Goal: Find specific page/section: Find specific page/section

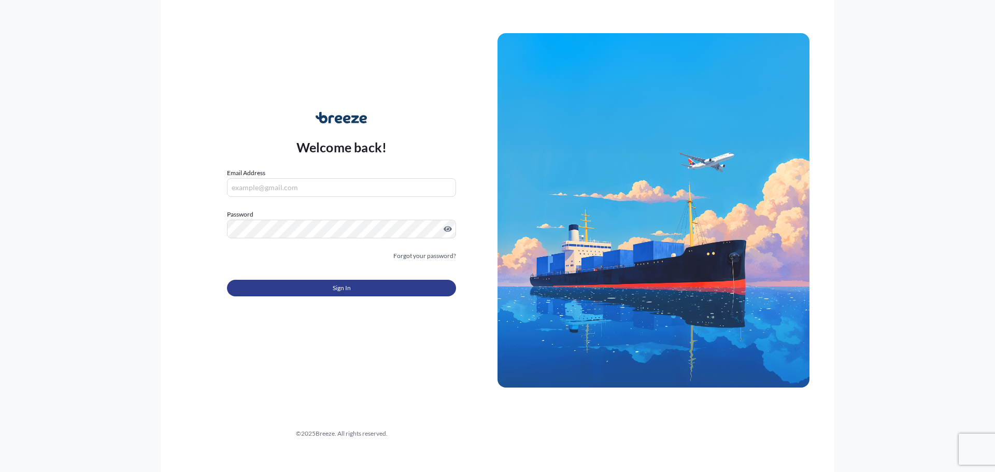
type input "[PERSON_NAME][EMAIL_ADDRESS][PERSON_NAME][DOMAIN_NAME]"
click at [314, 290] on button "Sign In" at bounding box center [341, 288] width 229 height 17
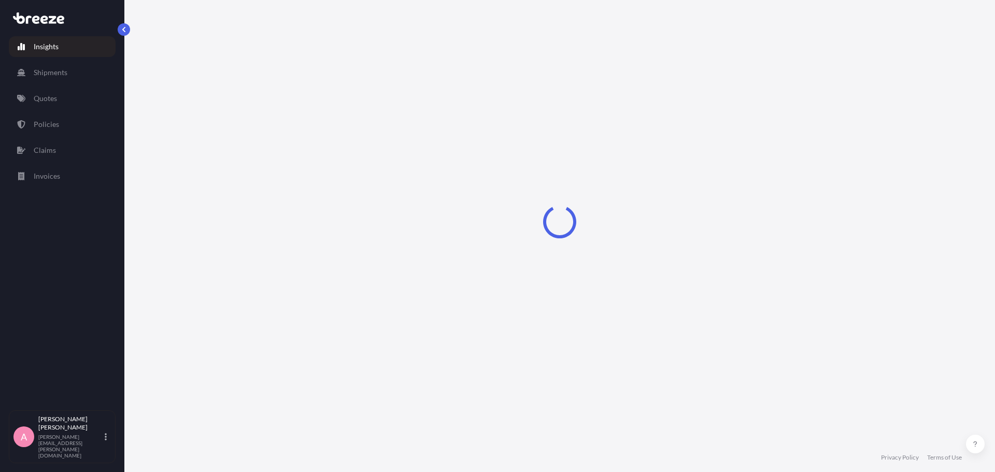
select select "2025"
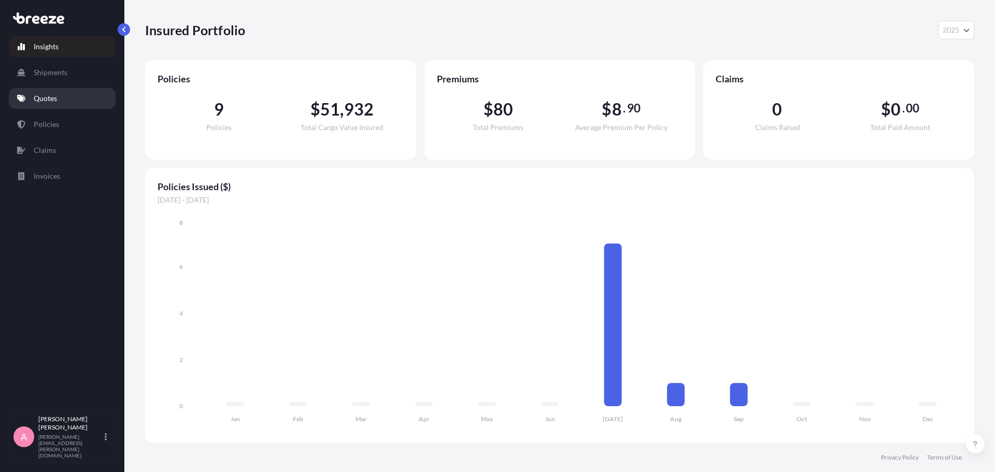
click at [61, 102] on link "Quotes" at bounding box center [62, 98] width 107 height 21
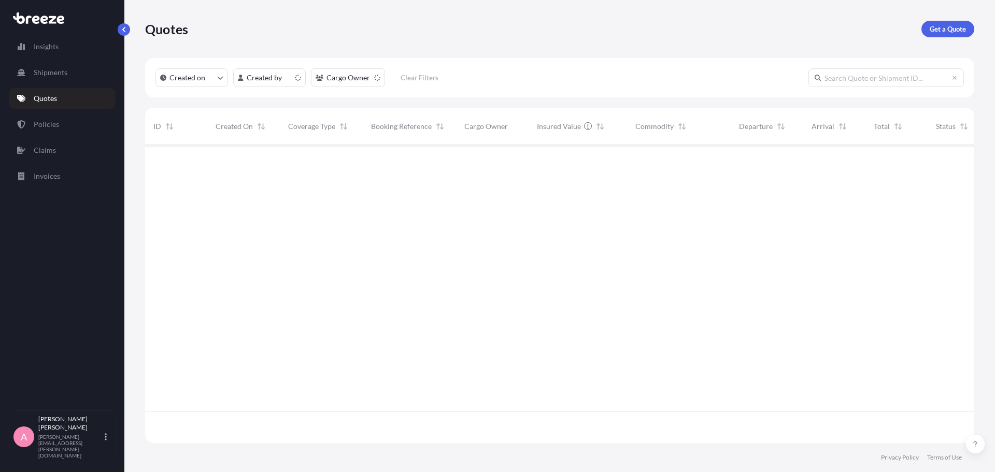
scroll to position [296, 822]
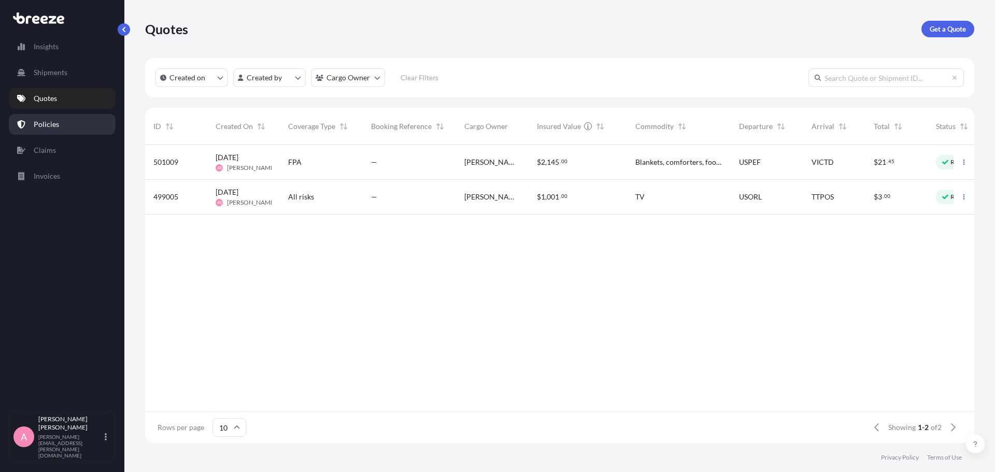
click at [40, 128] on p "Policies" at bounding box center [46, 124] width 25 height 10
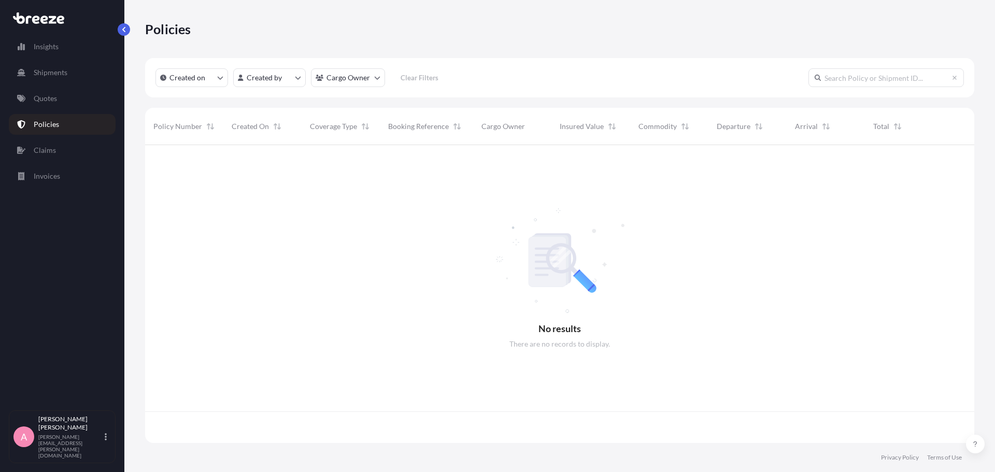
scroll to position [296, 822]
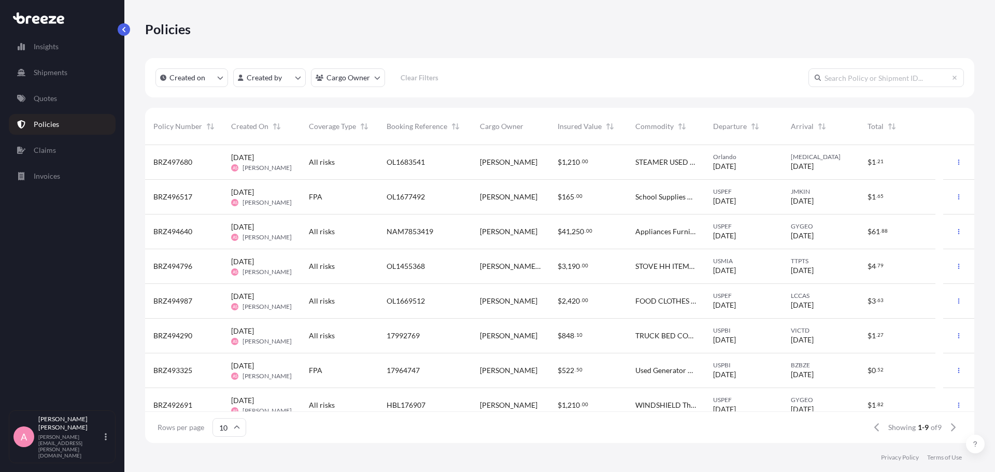
click at [33, 87] on div "Insights Shipments Quotes Policies Claims Invoices" at bounding box center [62, 219] width 107 height 384
click at [33, 90] on link "Quotes" at bounding box center [62, 98] width 107 height 21
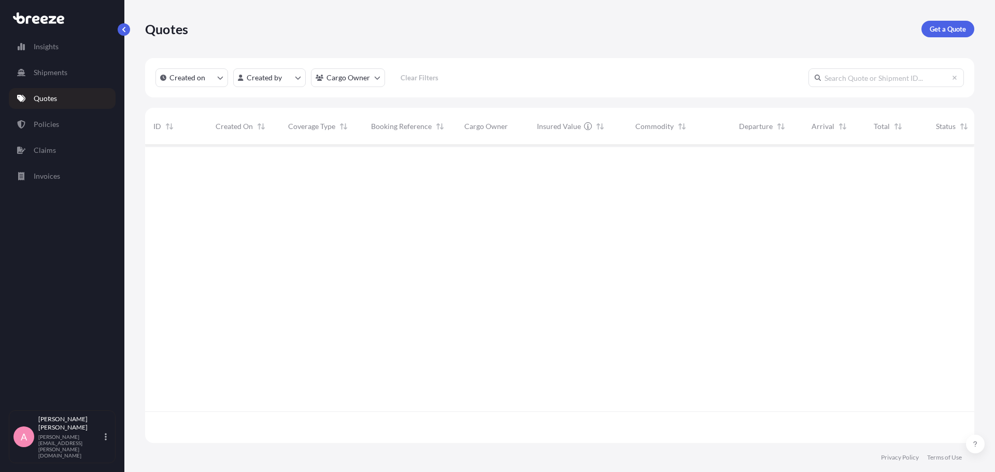
scroll to position [296, 822]
